Goal: Transaction & Acquisition: Subscribe to service/newsletter

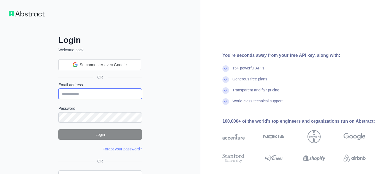
type input "**********"
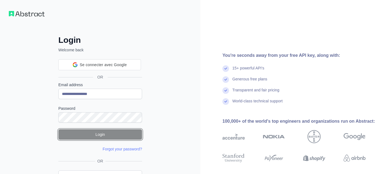
click at [102, 134] on button "Login" at bounding box center [100, 134] width 84 height 10
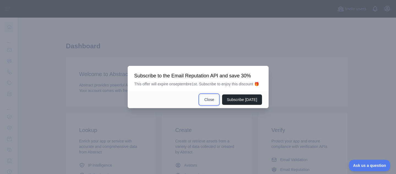
click at [211, 99] on button "Close" at bounding box center [208, 100] width 19 height 10
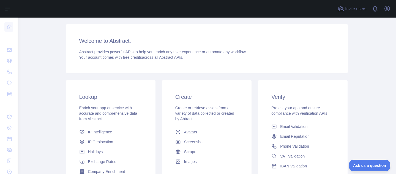
scroll to position [55, 0]
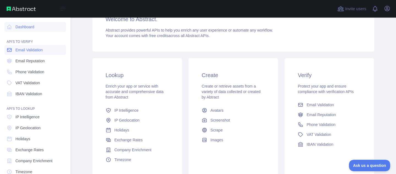
click at [16, 48] on span "Email Validation" at bounding box center [28, 49] width 27 height 5
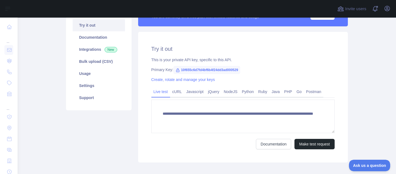
scroll to position [85, 0]
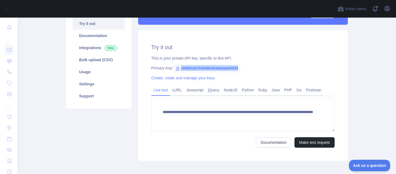
drag, startPoint x: 178, startPoint y: 66, endPoint x: 239, endPoint y: 65, distance: 61.3
click at [239, 65] on div "**********" at bounding box center [243, 95] width 210 height 131
copy span "10f655c6d7fd4bf6b4f24dd3ad000529"
drag, startPoint x: 352, startPoint y: 66, endPoint x: 361, endPoint y: 37, distance: 30.8
click at [352, 65] on main "**********" at bounding box center [207, 96] width 378 height 157
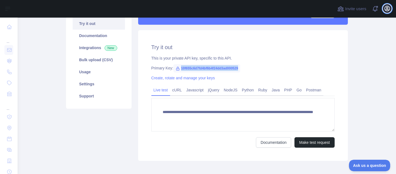
click at [384, 9] on icon "button" at bounding box center [386, 8] width 5 height 5
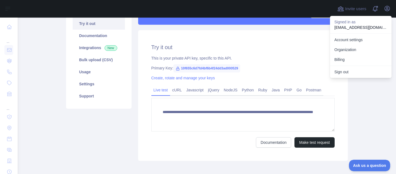
click at [89, 150] on div "Pricing Try it out Documentation Integrations New Bulk upload (CSV) Usage Setti…" at bounding box center [99, 80] width 72 height 162
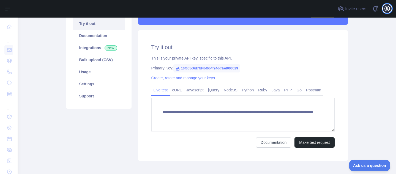
click at [384, 9] on icon "button" at bounding box center [386, 8] width 5 height 5
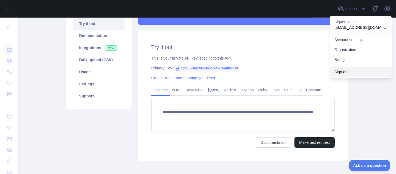
click at [361, 73] on button "Sign out" at bounding box center [361, 72] width 62 height 10
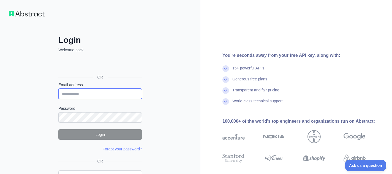
type input "**********"
click at [221, 46] on div "You're seconds away from your free API key, along with: 15+ powerful API's Gene…" at bounding box center [295, 105] width 191 height 210
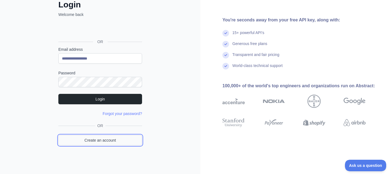
click at [110, 139] on link "Create an account" at bounding box center [100, 140] width 84 height 10
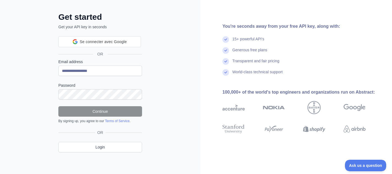
scroll to position [35, 0]
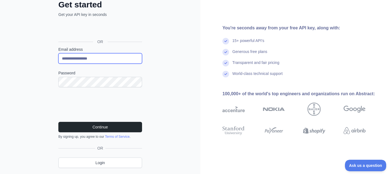
drag, startPoint x: 80, startPoint y: 60, endPoint x: 50, endPoint y: 56, distance: 30.1
click at [50, 56] on div "**********" at bounding box center [100, 88] width 106 height 177
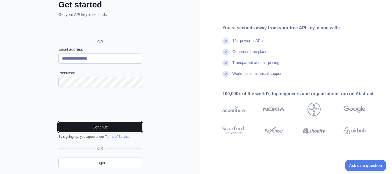
click at [99, 126] on button "Continue" at bounding box center [100, 127] width 84 height 10
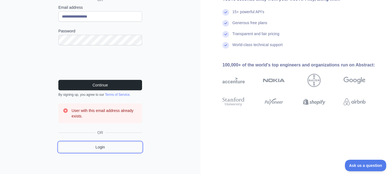
click at [100, 147] on link "Login" at bounding box center [100, 147] width 84 height 10
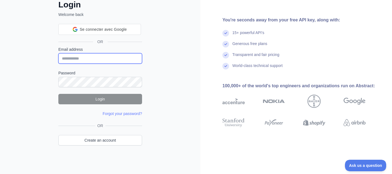
type input "**********"
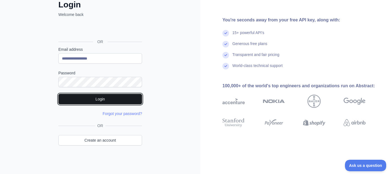
click at [96, 95] on button "Login" at bounding box center [100, 99] width 84 height 10
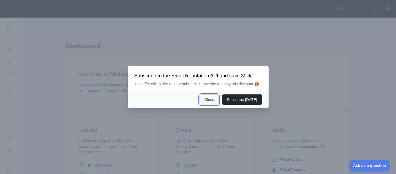
click at [211, 100] on button "Close" at bounding box center [208, 100] width 19 height 10
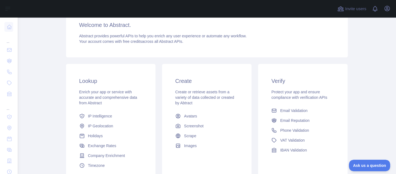
scroll to position [55, 0]
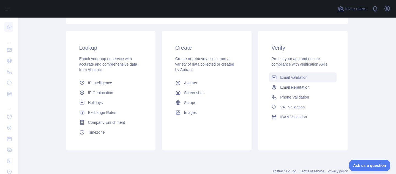
click at [275, 79] on link "Email Validation" at bounding box center [302, 78] width 67 height 10
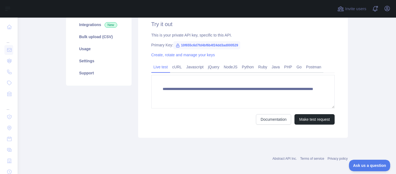
scroll to position [76, 0]
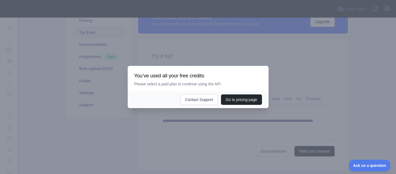
click at [277, 84] on div at bounding box center [198, 87] width 396 height 174
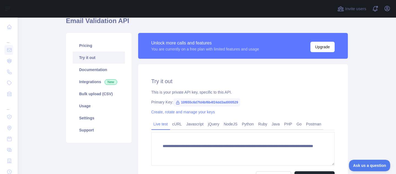
scroll to position [48, 0]
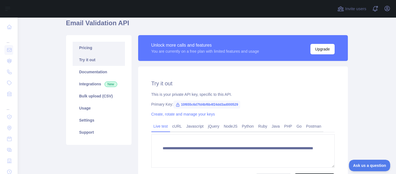
click at [99, 48] on link "Pricing" at bounding box center [99, 48] width 52 height 12
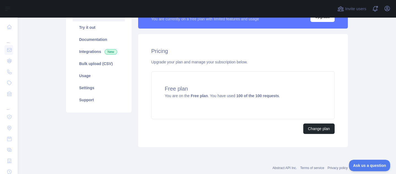
scroll to position [95, 0]
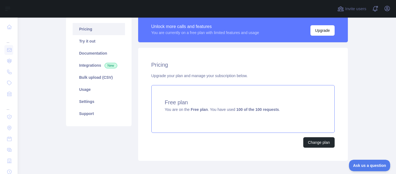
click at [293, 124] on div "Free plan You are on the Free plan . You have used 100 of the 100 requests ." at bounding box center [242, 109] width 183 height 48
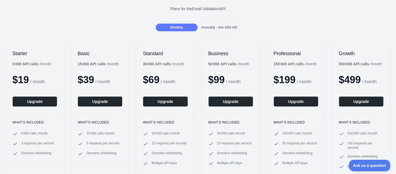
scroll to position [55, 0]
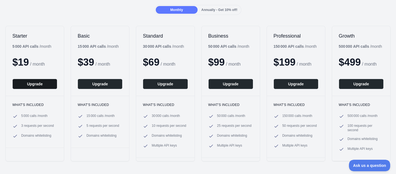
click at [34, 83] on button "Upgrade" at bounding box center [34, 84] width 45 height 10
